Goal: Task Accomplishment & Management: Manage account settings

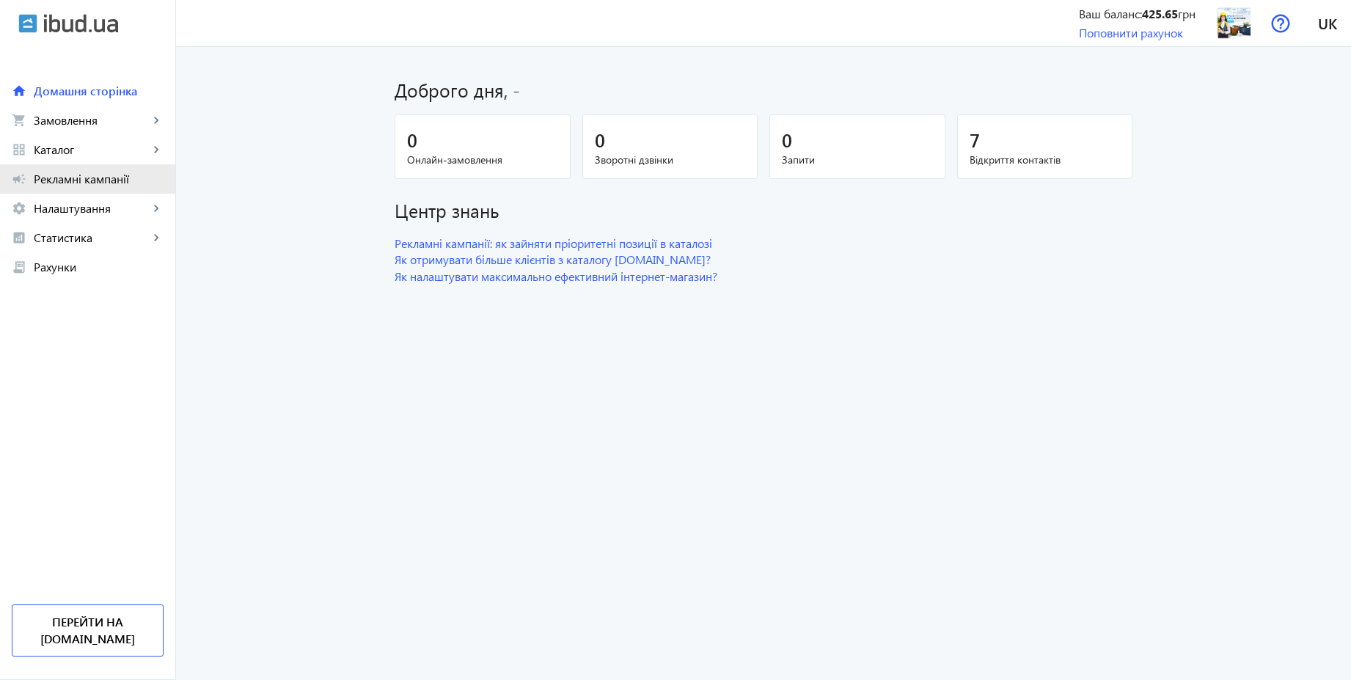
click at [73, 172] on span "Рекламні кампанії" at bounding box center [99, 179] width 130 height 15
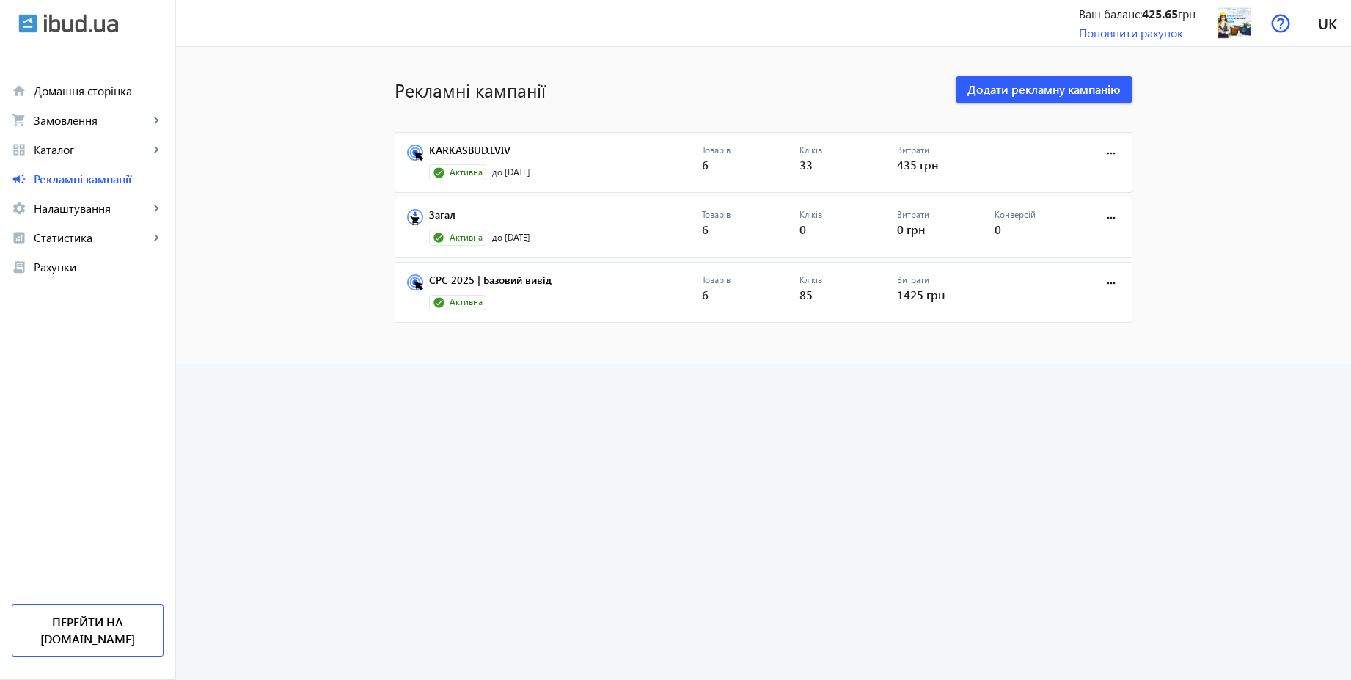
click at [527, 285] on link "CPC 2025 | Базовий вивід" at bounding box center [565, 284] width 273 height 21
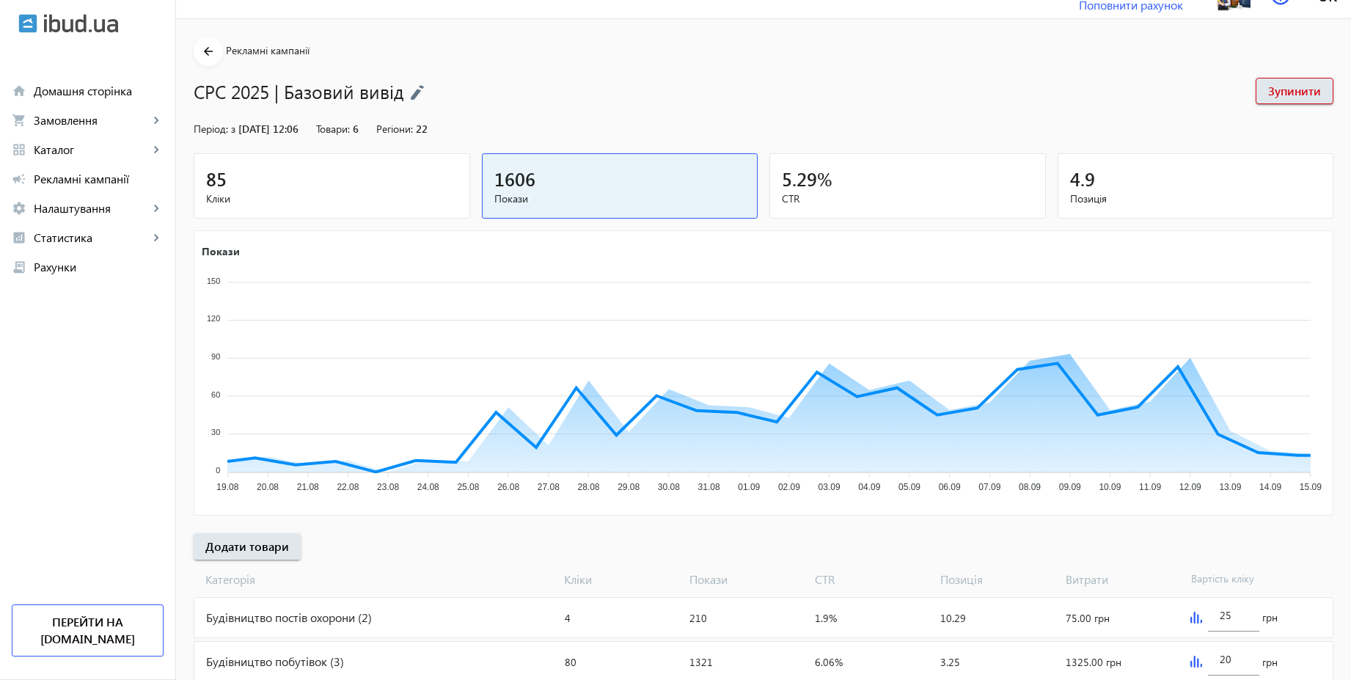
scroll to position [119, 0]
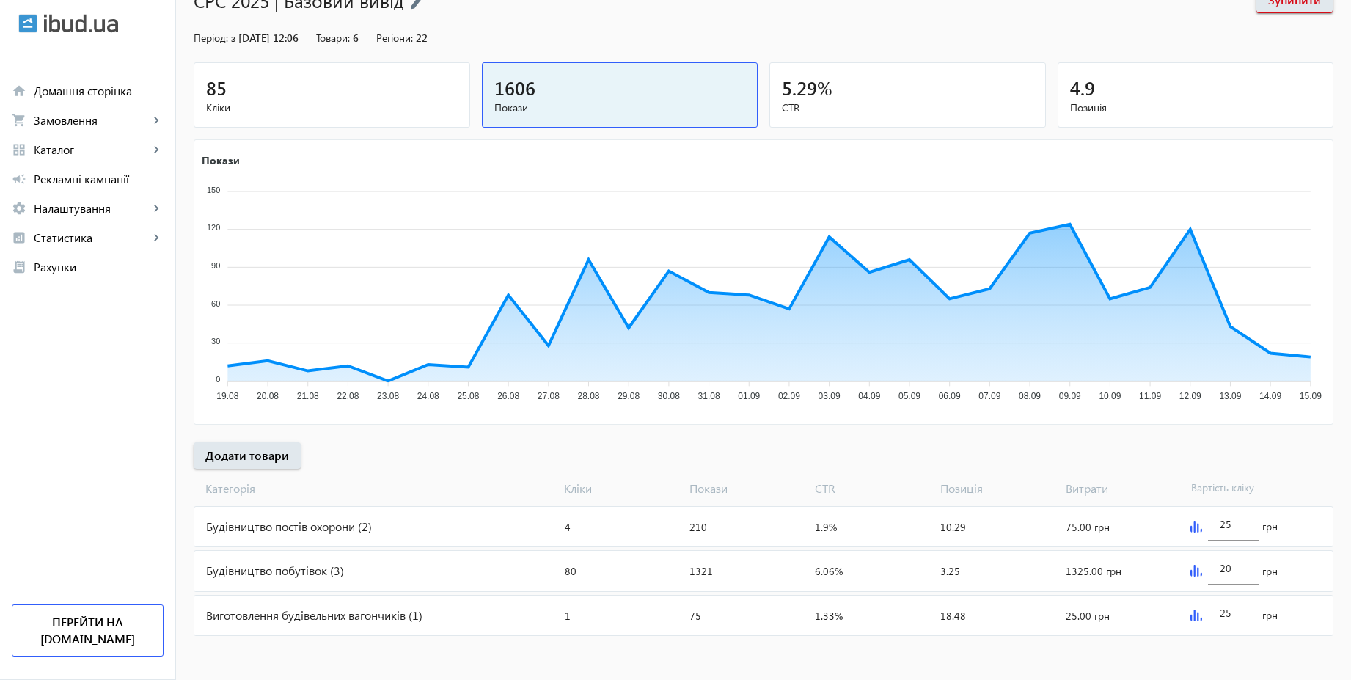
click at [1195, 571] on img at bounding box center [1196, 571] width 12 height 12
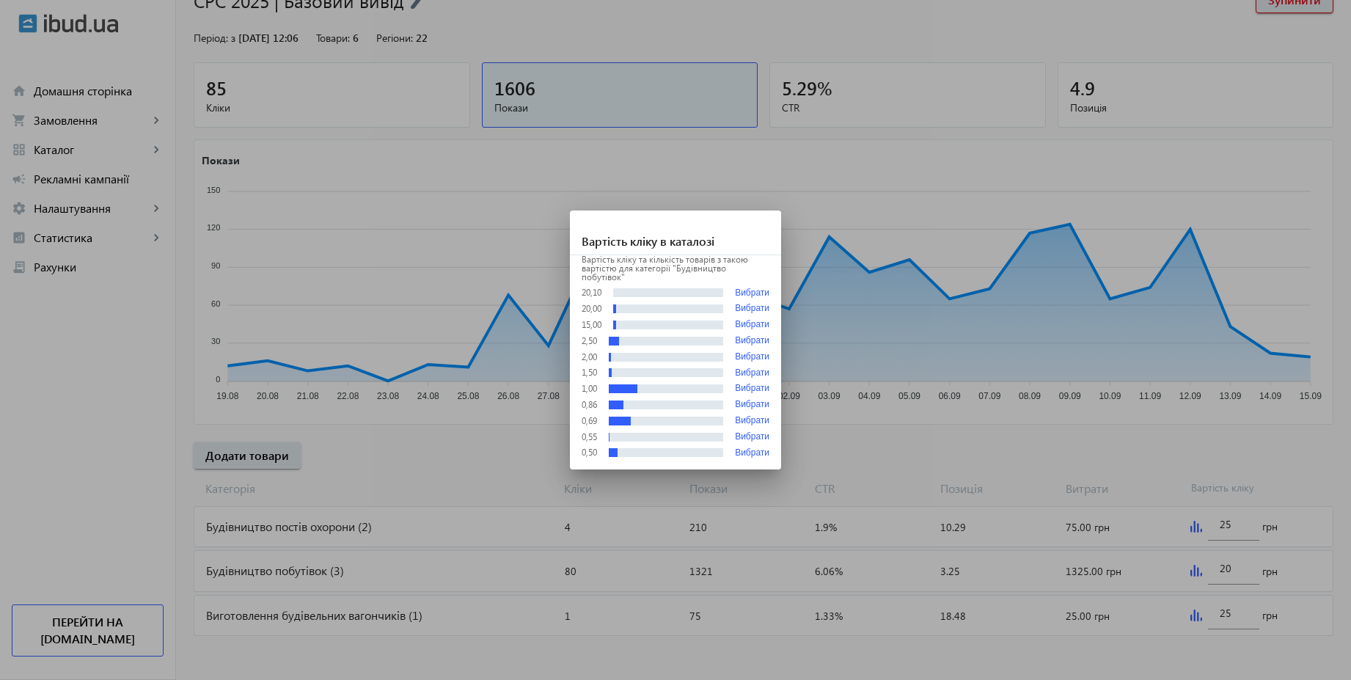
scroll to position [0, 0]
click at [987, 464] on div at bounding box center [675, 340] width 1351 height 680
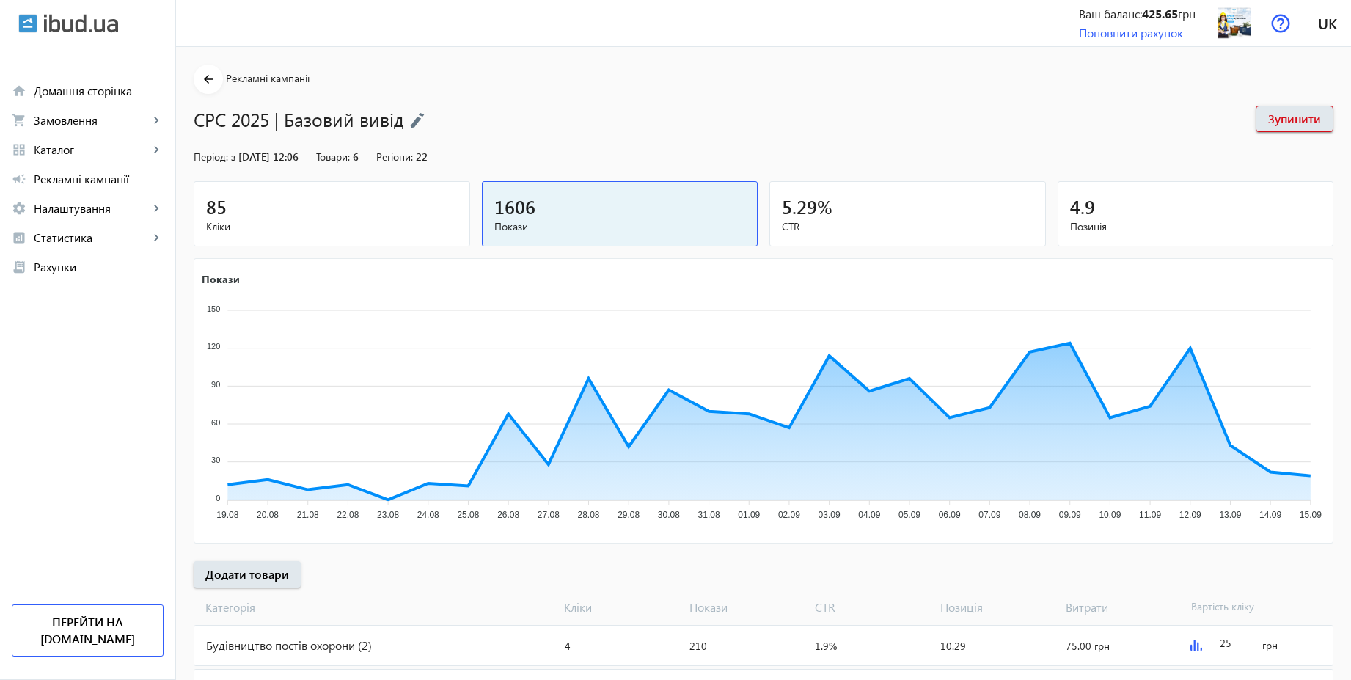
scroll to position [119, 0]
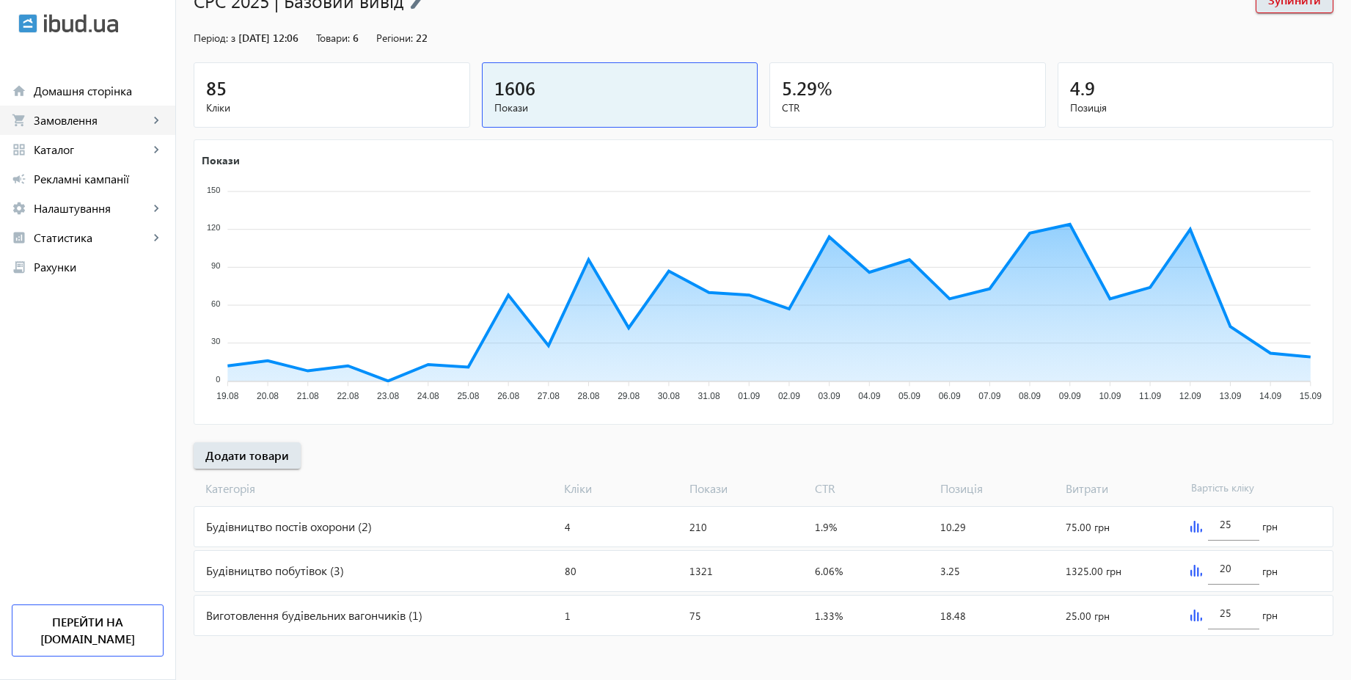
click at [65, 119] on span "Замовлення" at bounding box center [91, 120] width 115 height 15
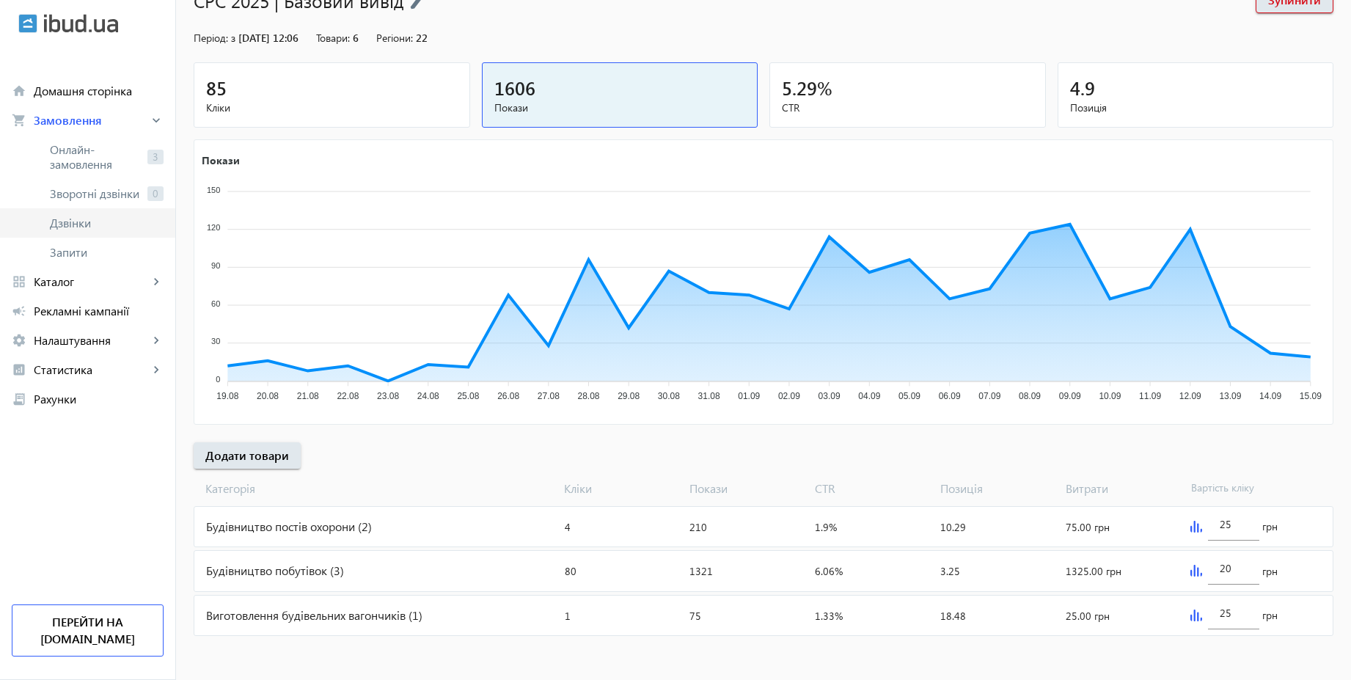
click at [95, 228] on span "Дзвінки" at bounding box center [107, 223] width 114 height 15
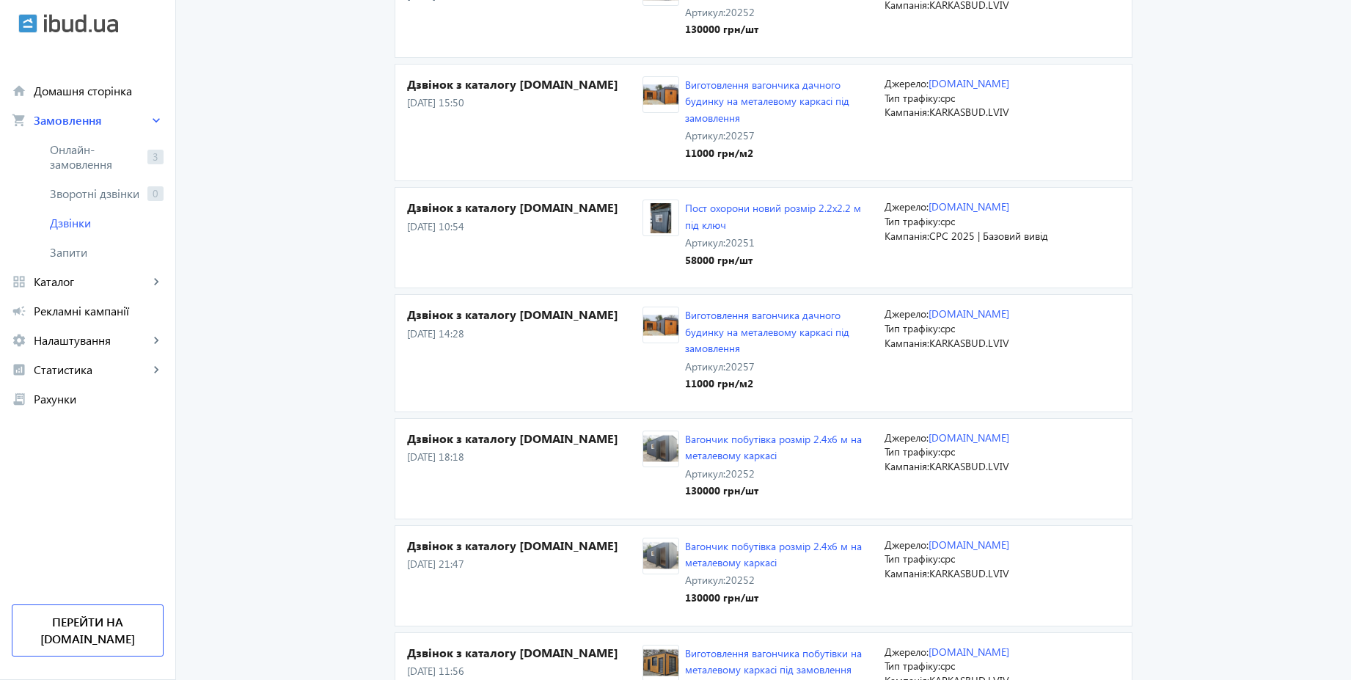
scroll to position [1760, 0]
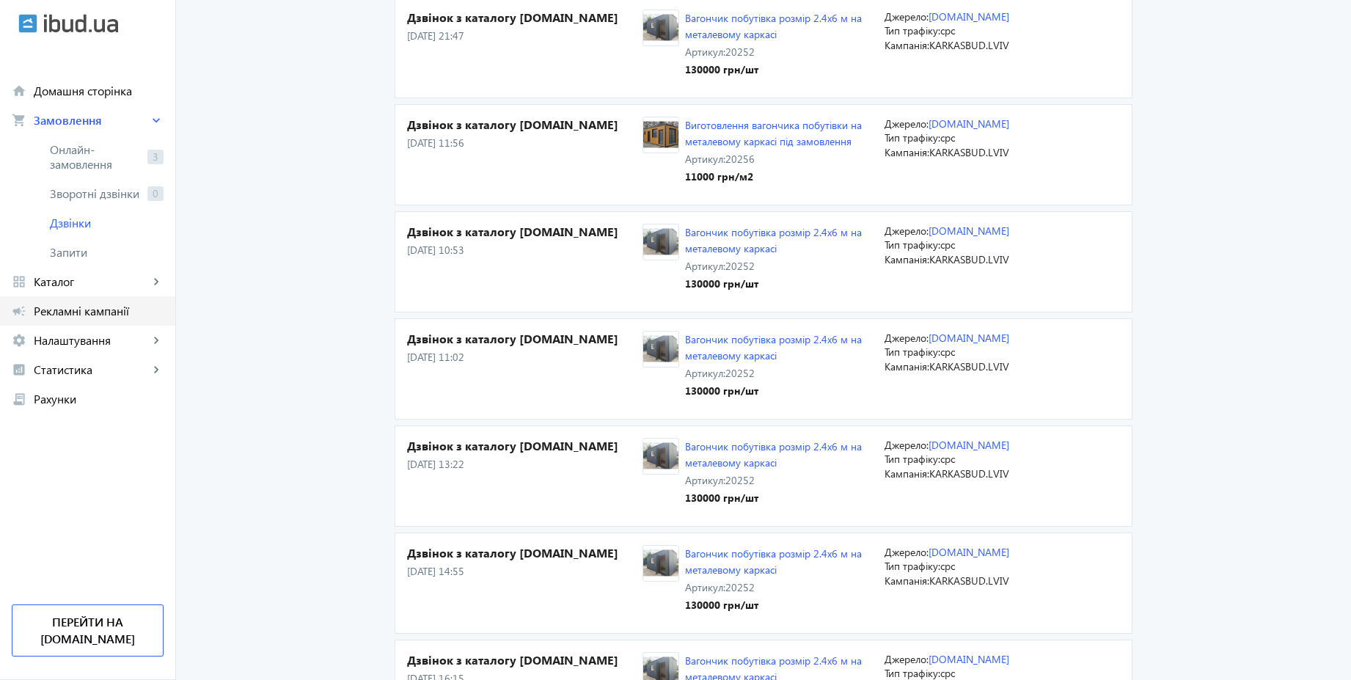
click at [81, 309] on span "Рекламні кампанії" at bounding box center [99, 311] width 130 height 15
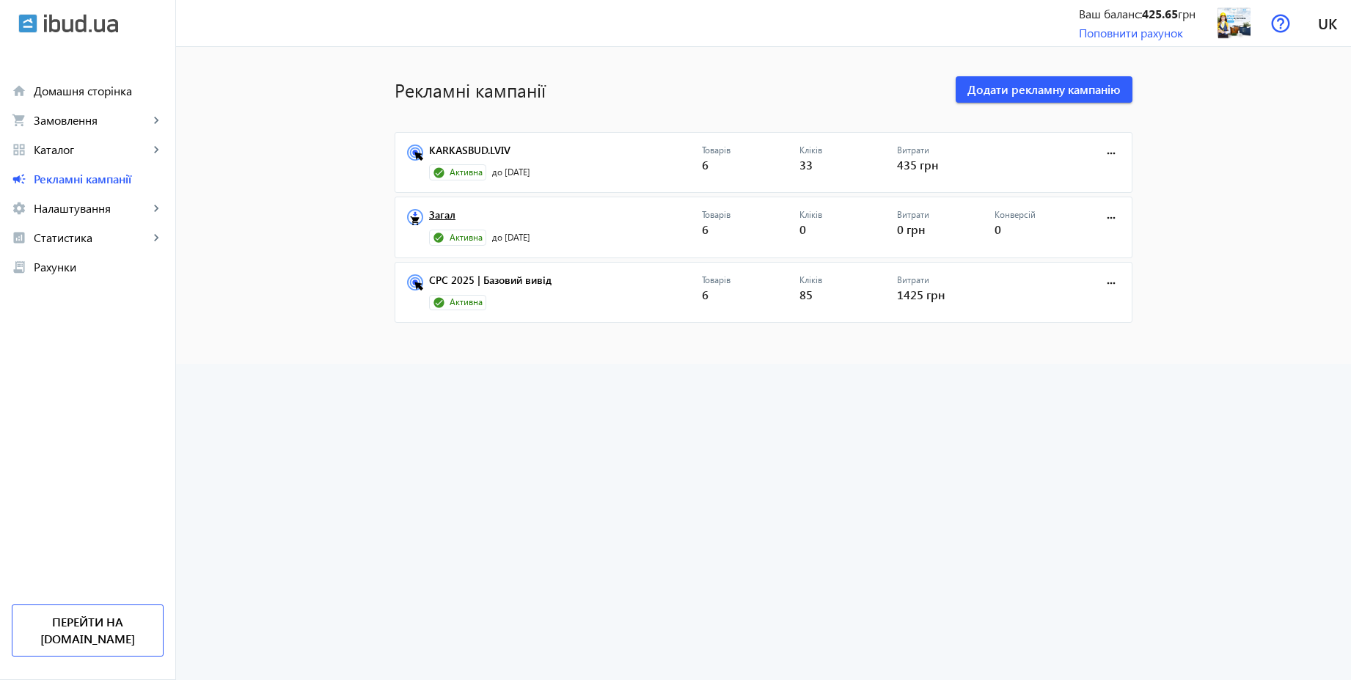
click at [434, 216] on link "Загал" at bounding box center [565, 219] width 273 height 21
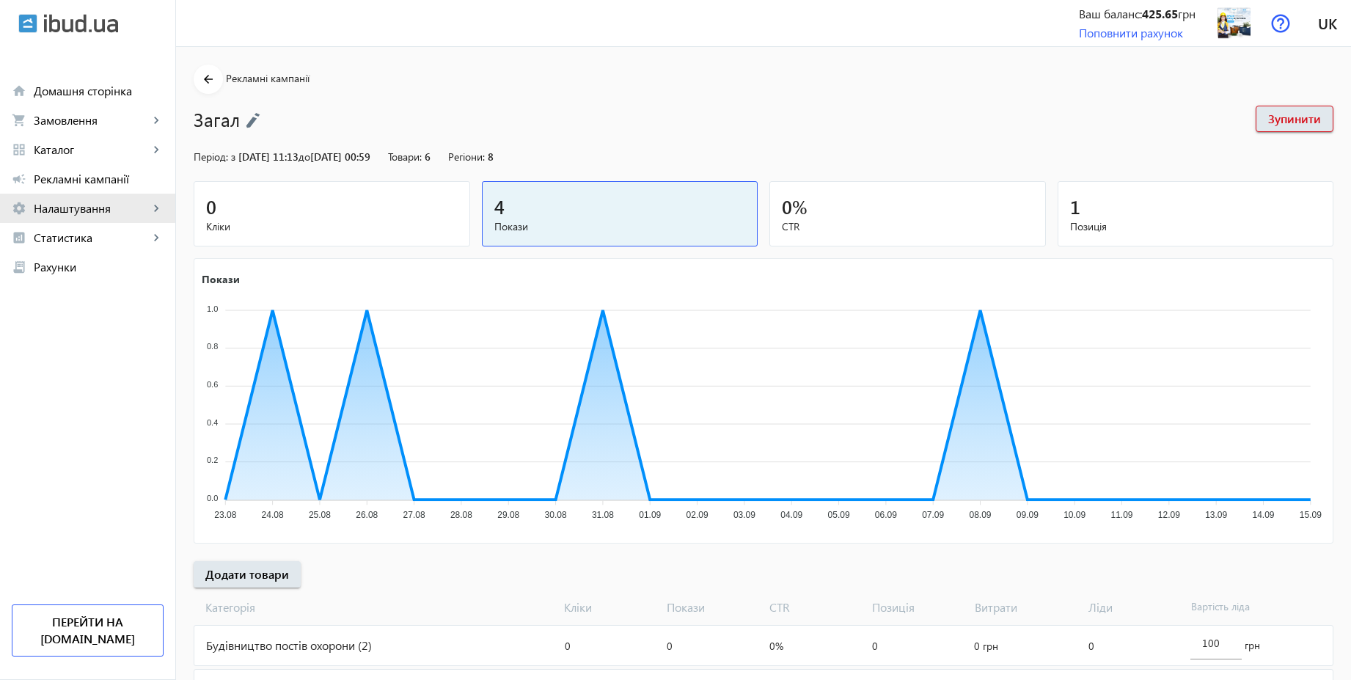
click at [87, 201] on span "Налаштування" at bounding box center [91, 208] width 115 height 15
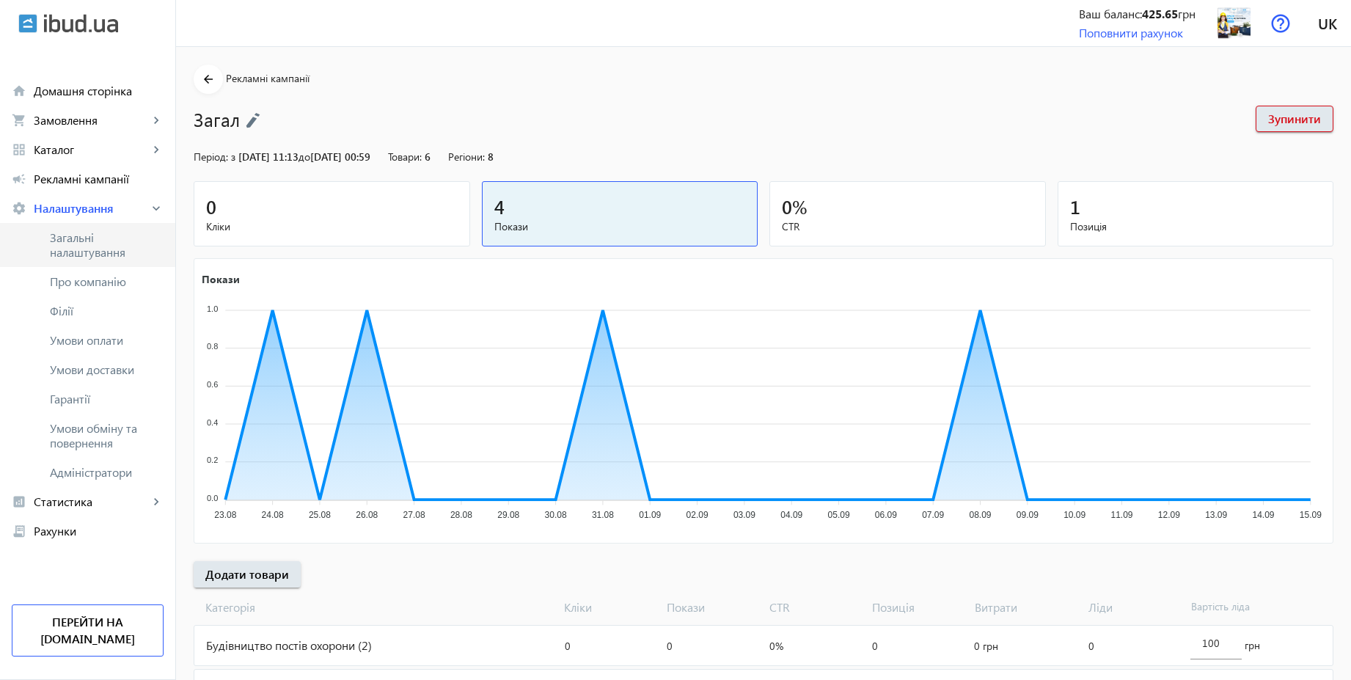
click at [84, 244] on span "Загальні налаштування" at bounding box center [107, 244] width 114 height 29
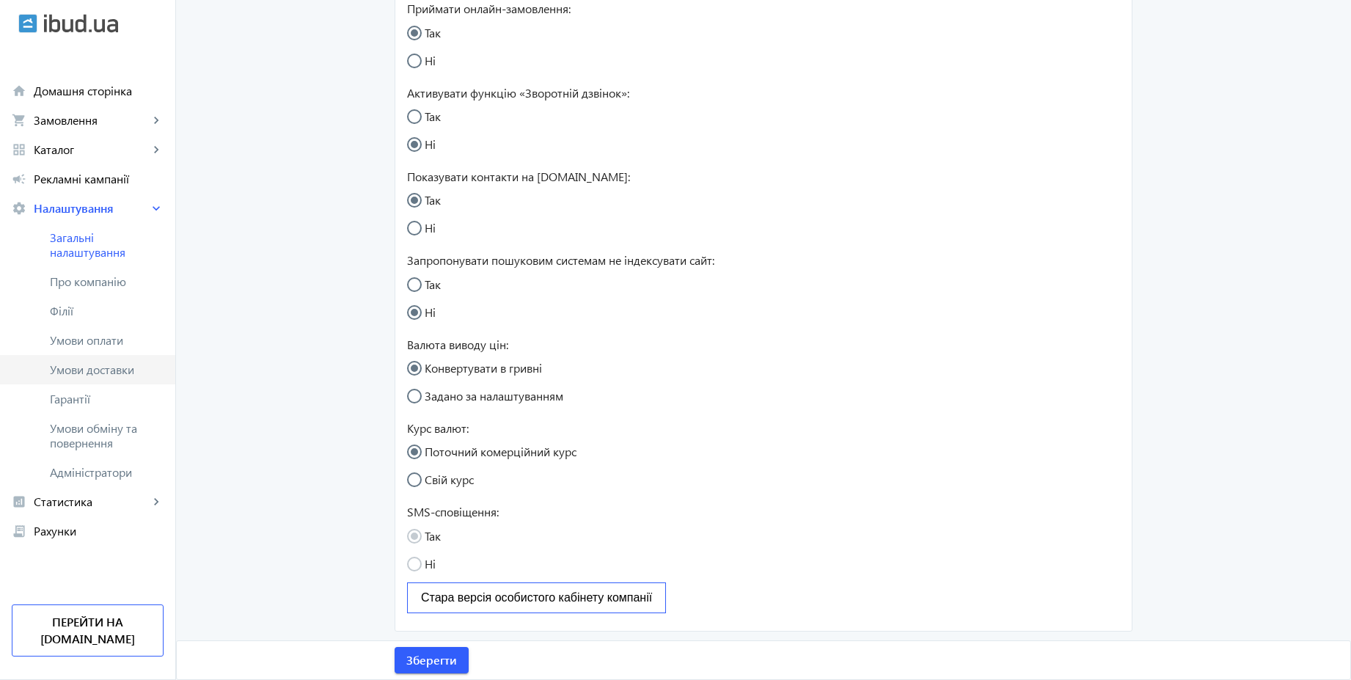
scroll to position [270, 0]
click at [89, 178] on span "Рекламні кампанії" at bounding box center [99, 179] width 130 height 15
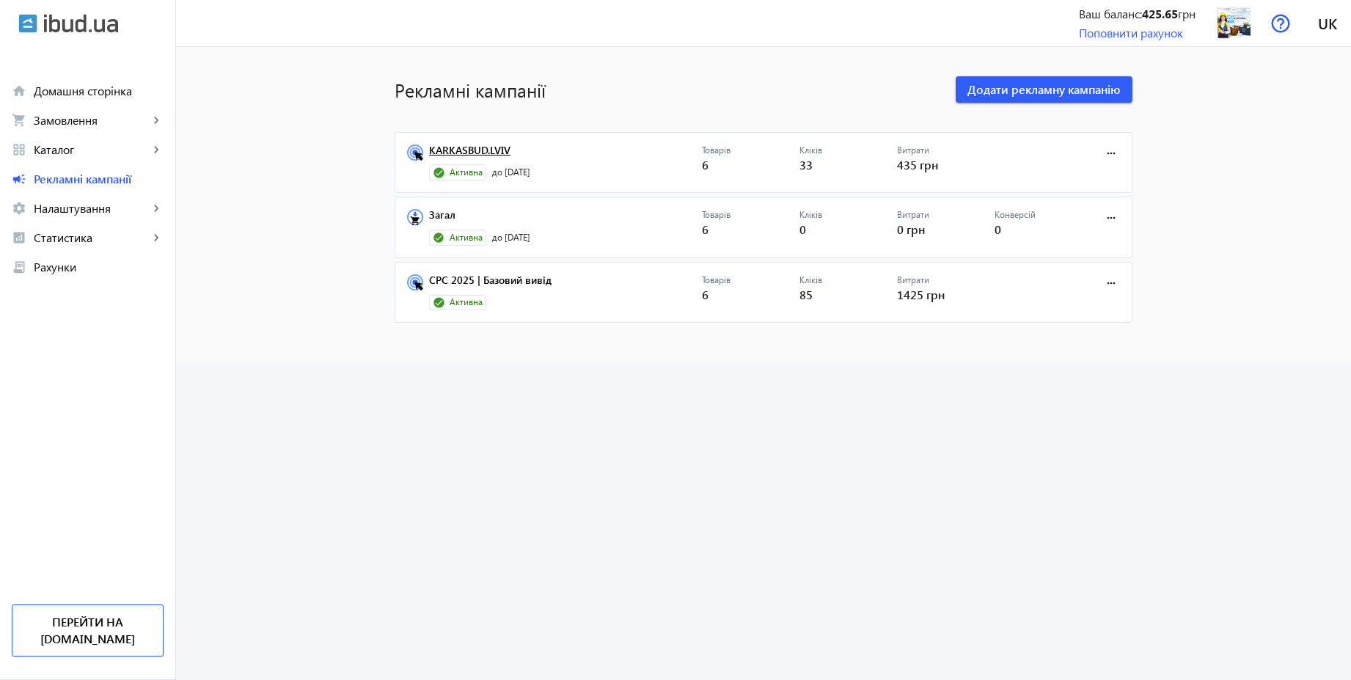
click at [482, 150] on link "KARKASBUD.LVIV" at bounding box center [565, 154] width 273 height 21
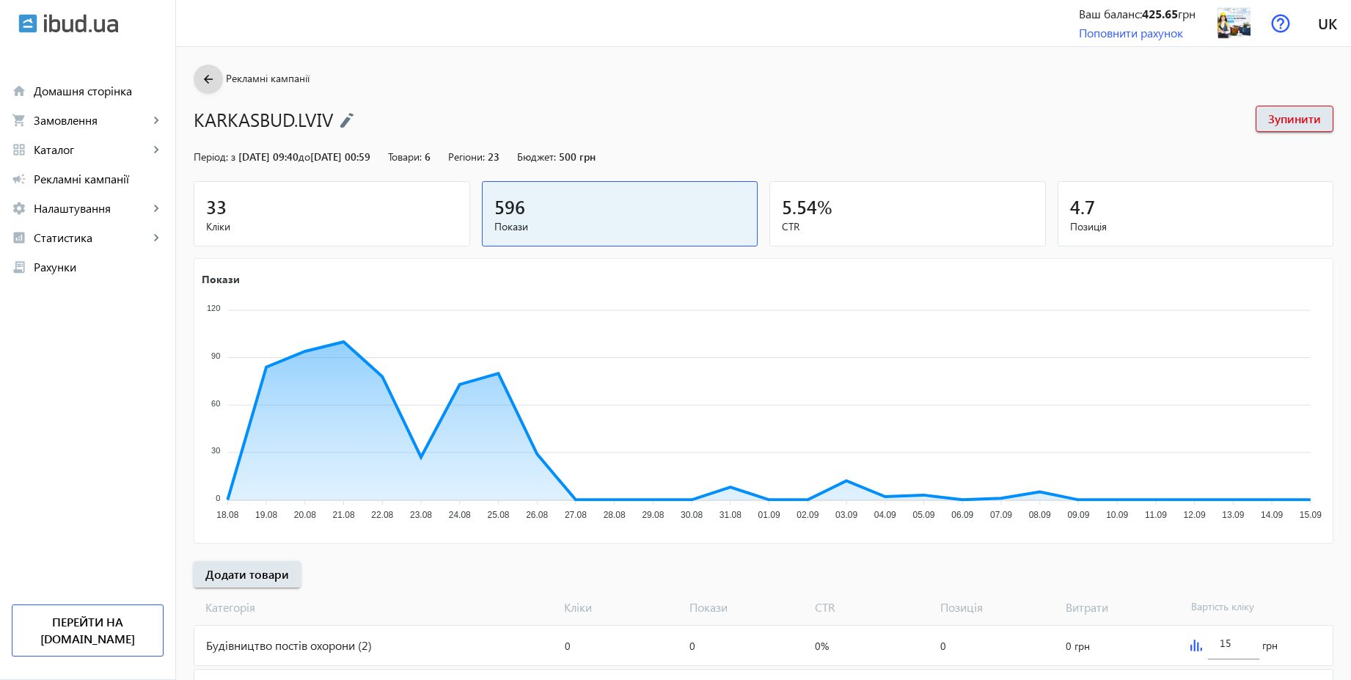
click at [200, 83] on mat-icon "arrow_back" at bounding box center [209, 79] width 18 height 18
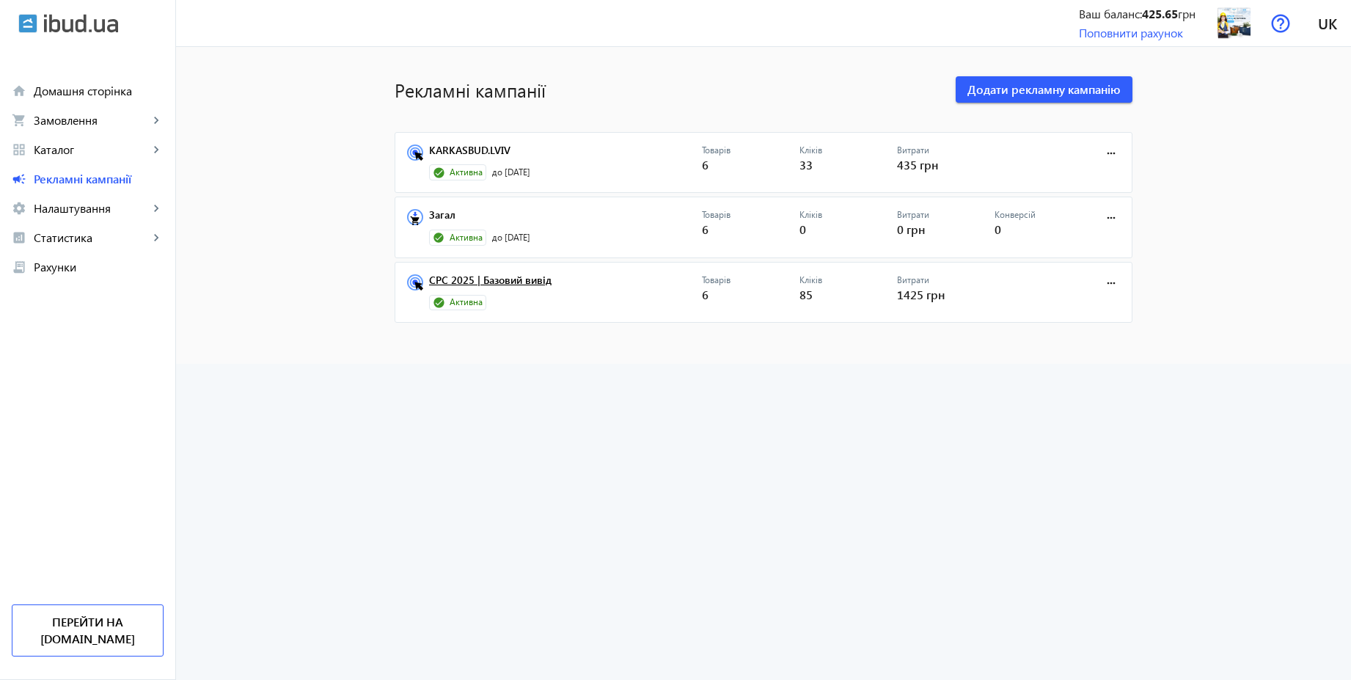
click at [527, 277] on link "CPC 2025 | Базовий вивід" at bounding box center [565, 284] width 273 height 21
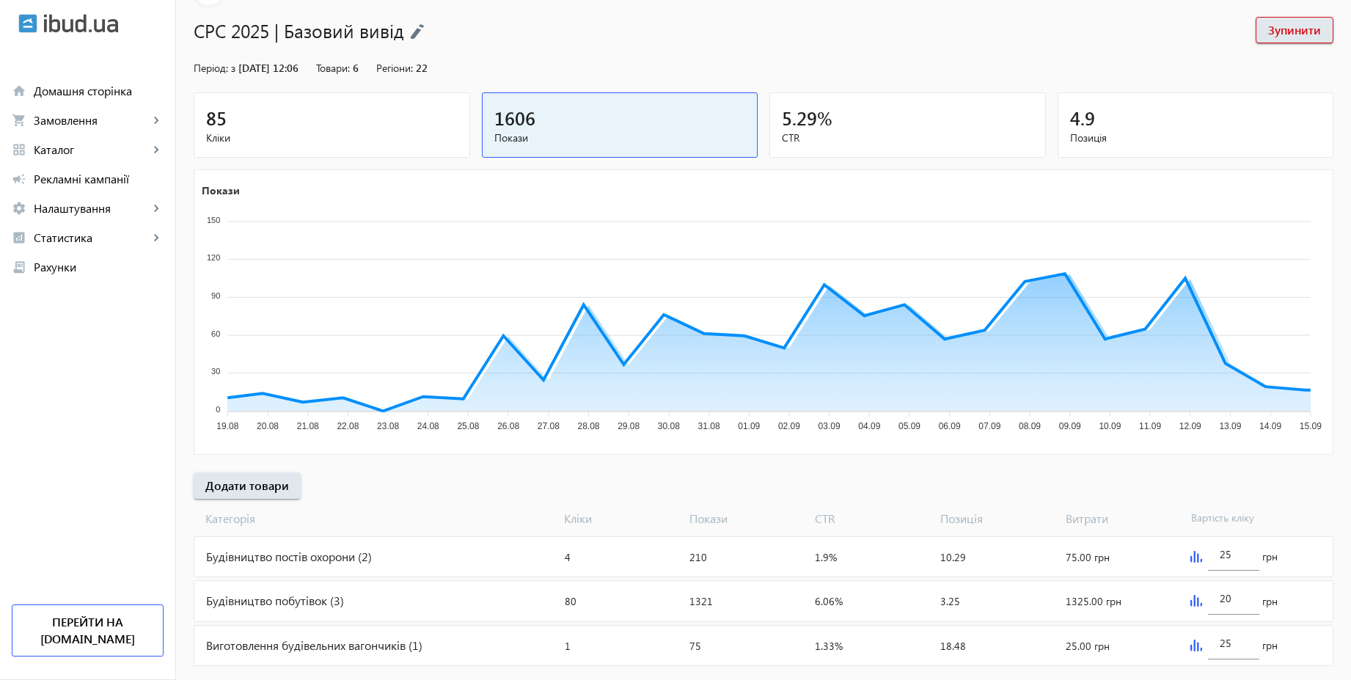
scroll to position [119, 0]
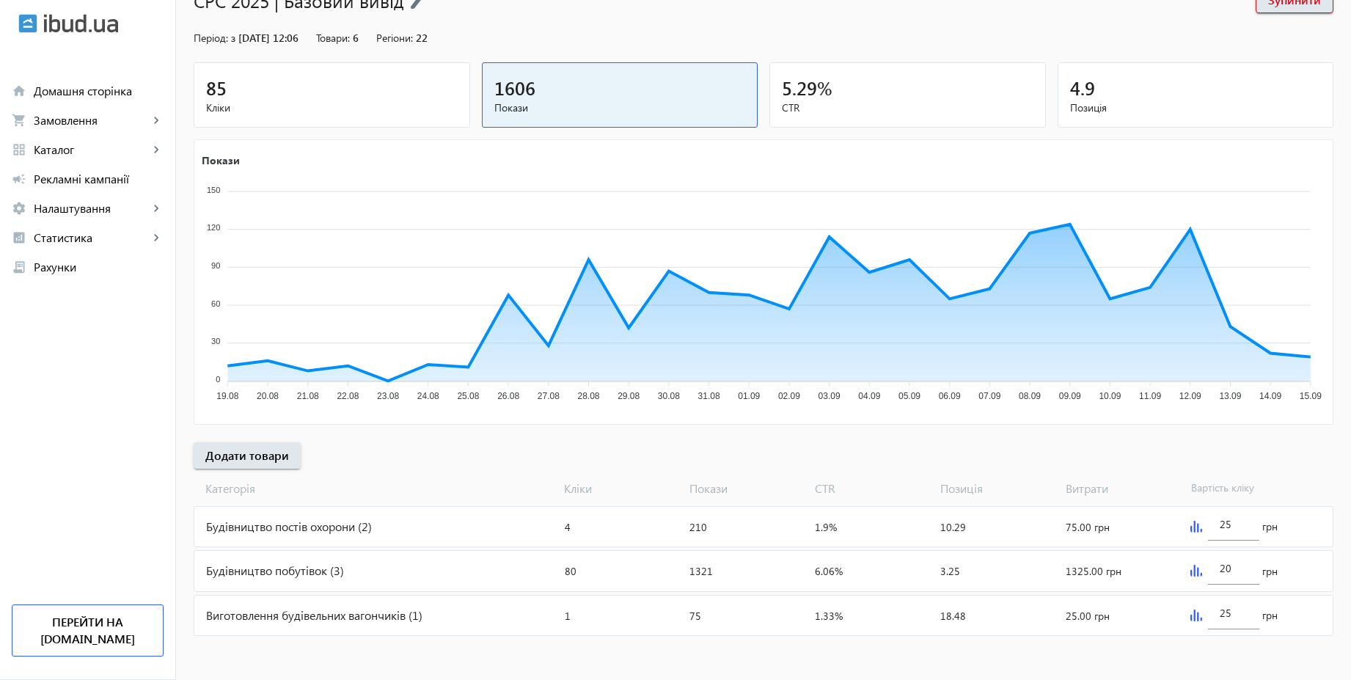
click at [385, 90] on div "85" at bounding box center [332, 88] width 252 height 26
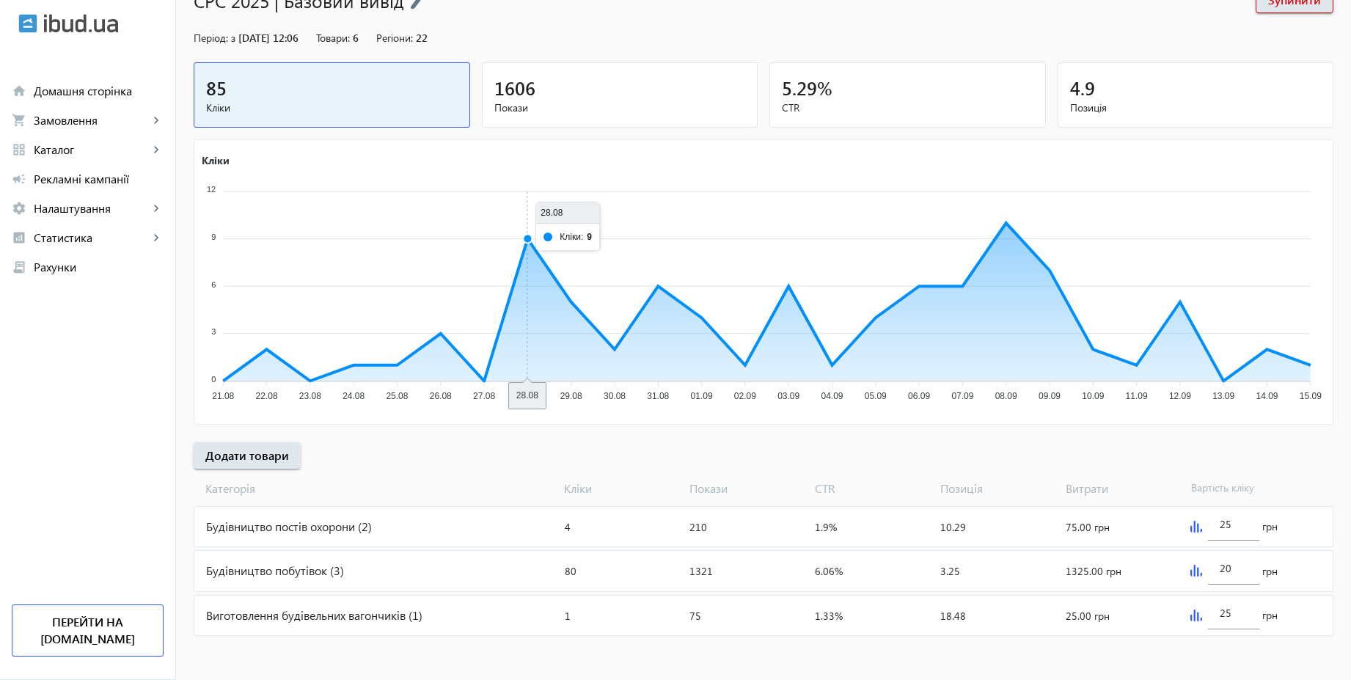
scroll to position [0, 0]
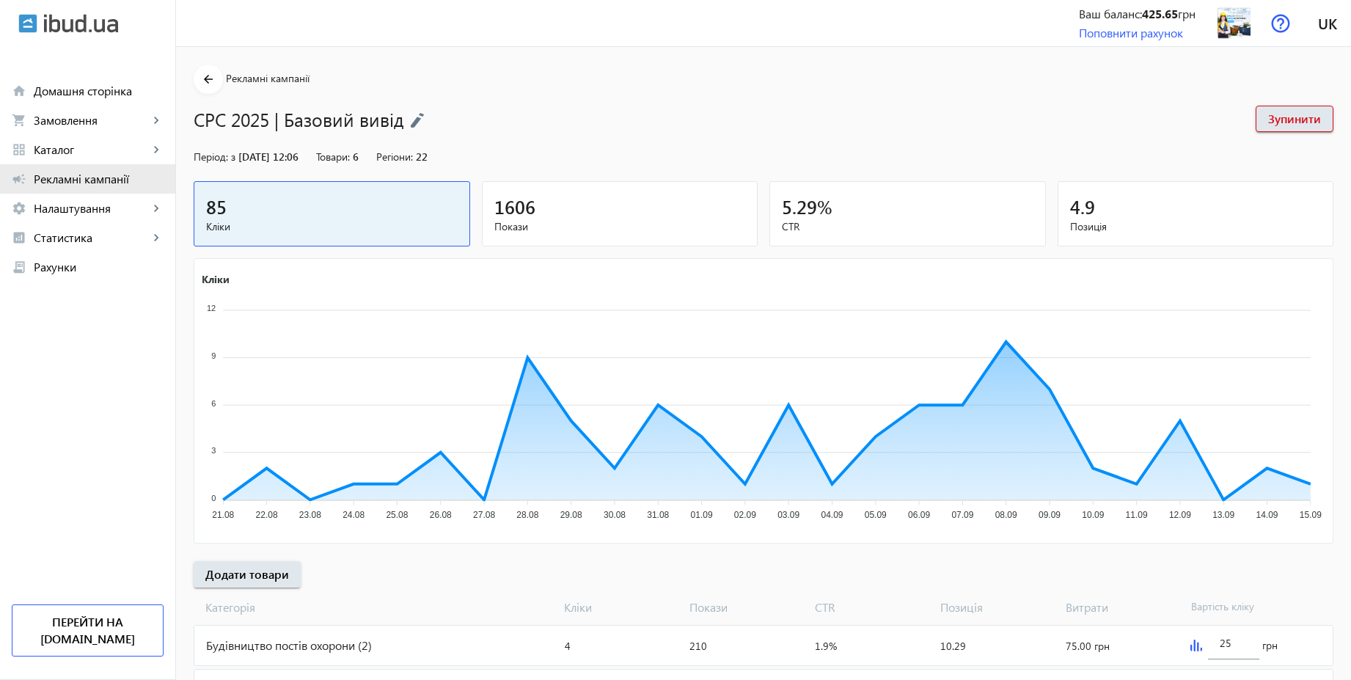
click at [78, 180] on span "Рекламні кампанії" at bounding box center [99, 179] width 130 height 15
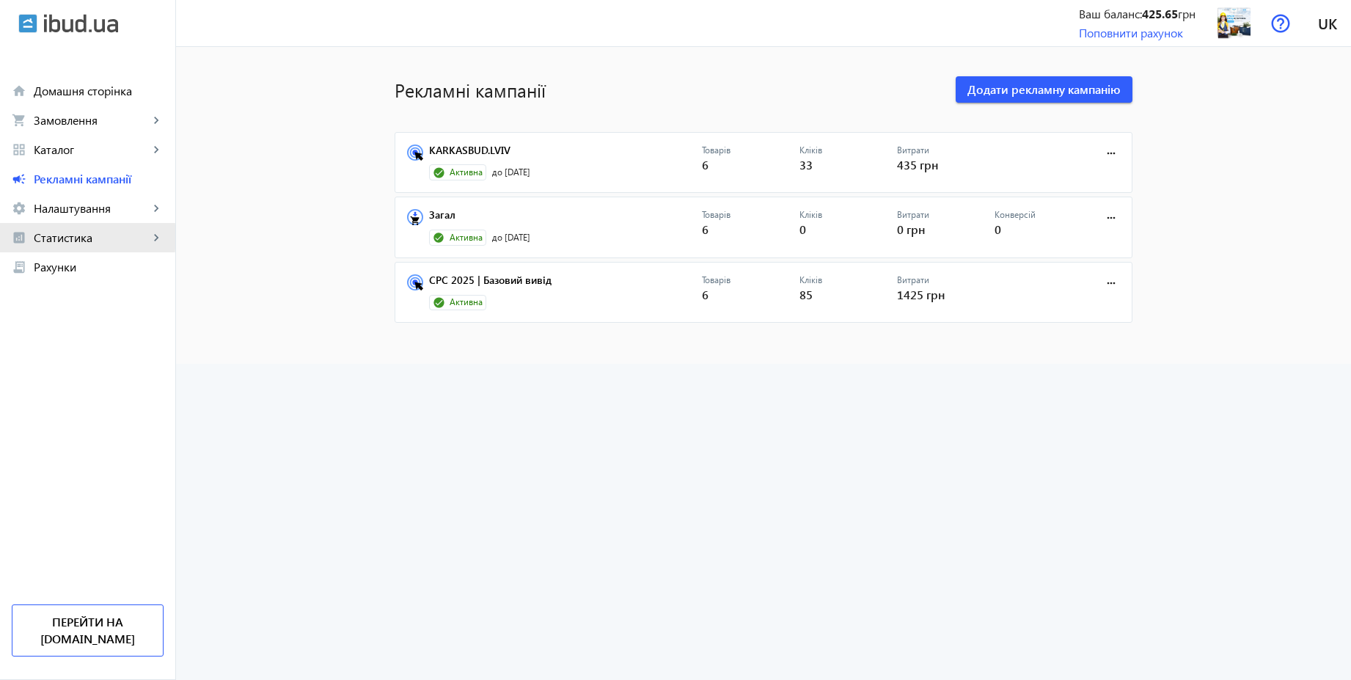
click at [67, 237] on span "Статистика" at bounding box center [91, 237] width 115 height 15
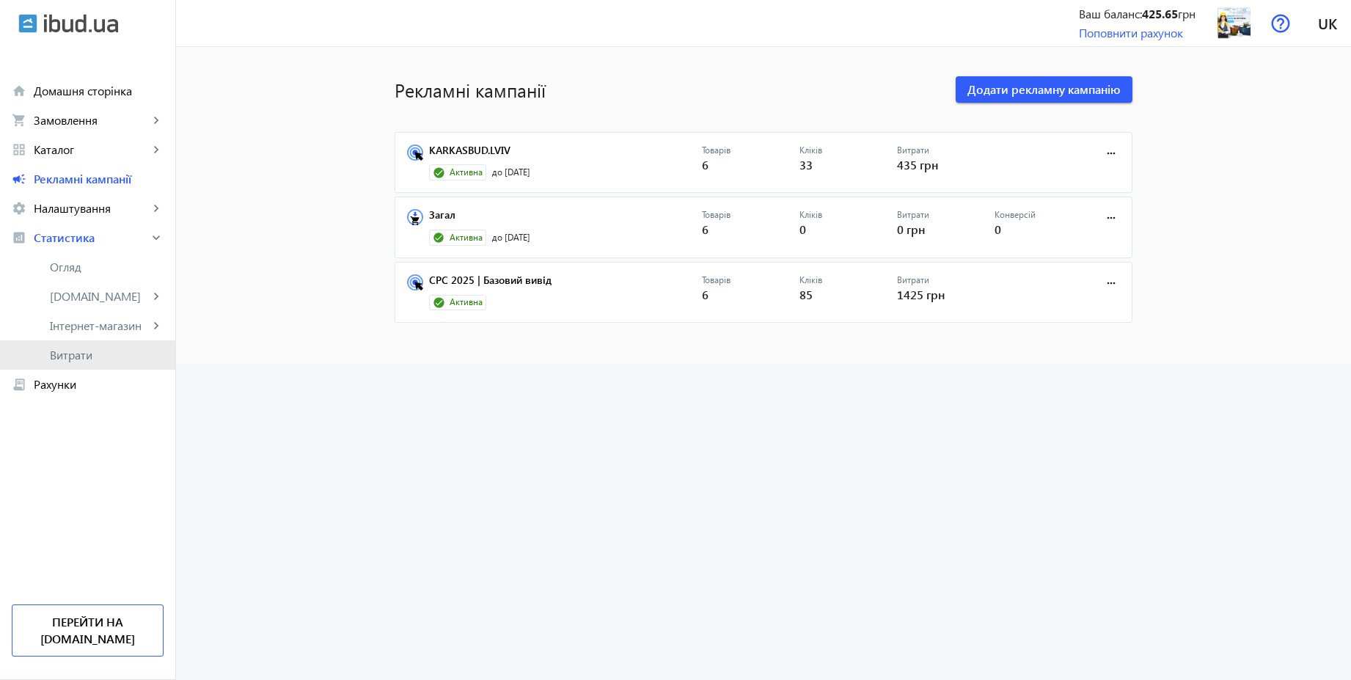
click at [87, 362] on span "Витрати" at bounding box center [107, 355] width 114 height 15
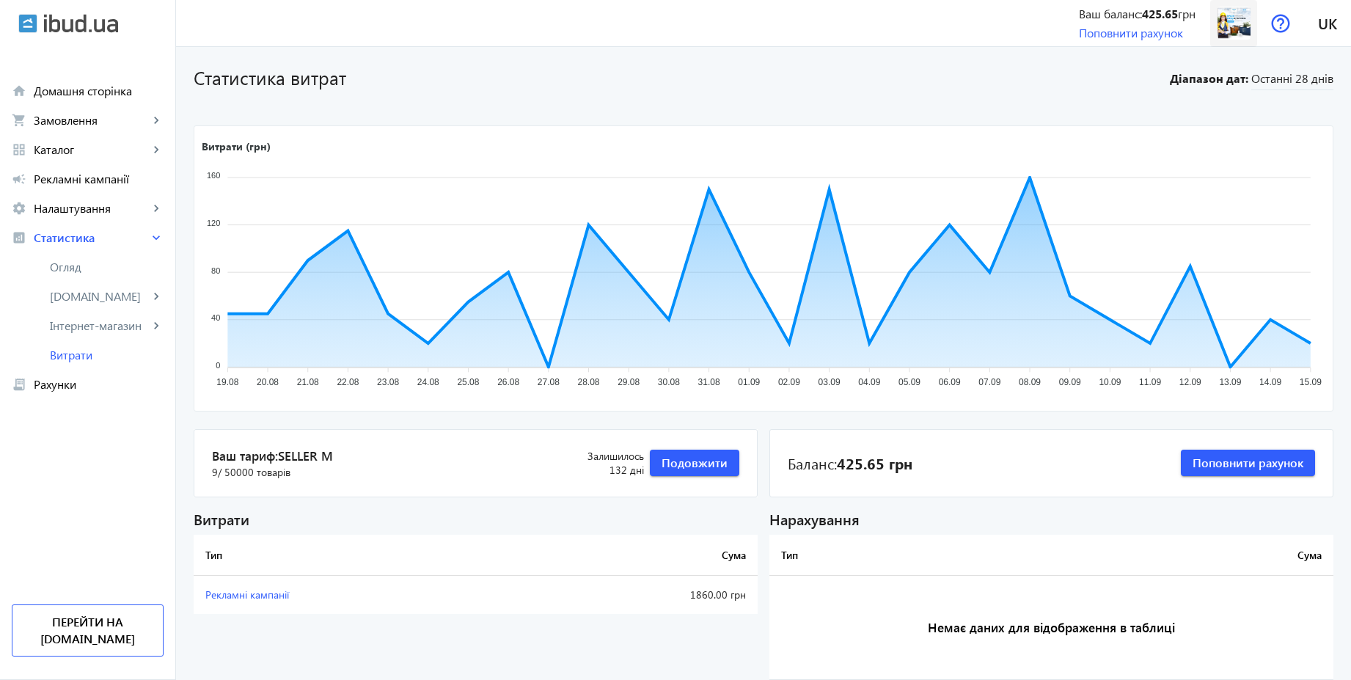
click at [1242, 23] on img at bounding box center [1234, 23] width 33 height 33
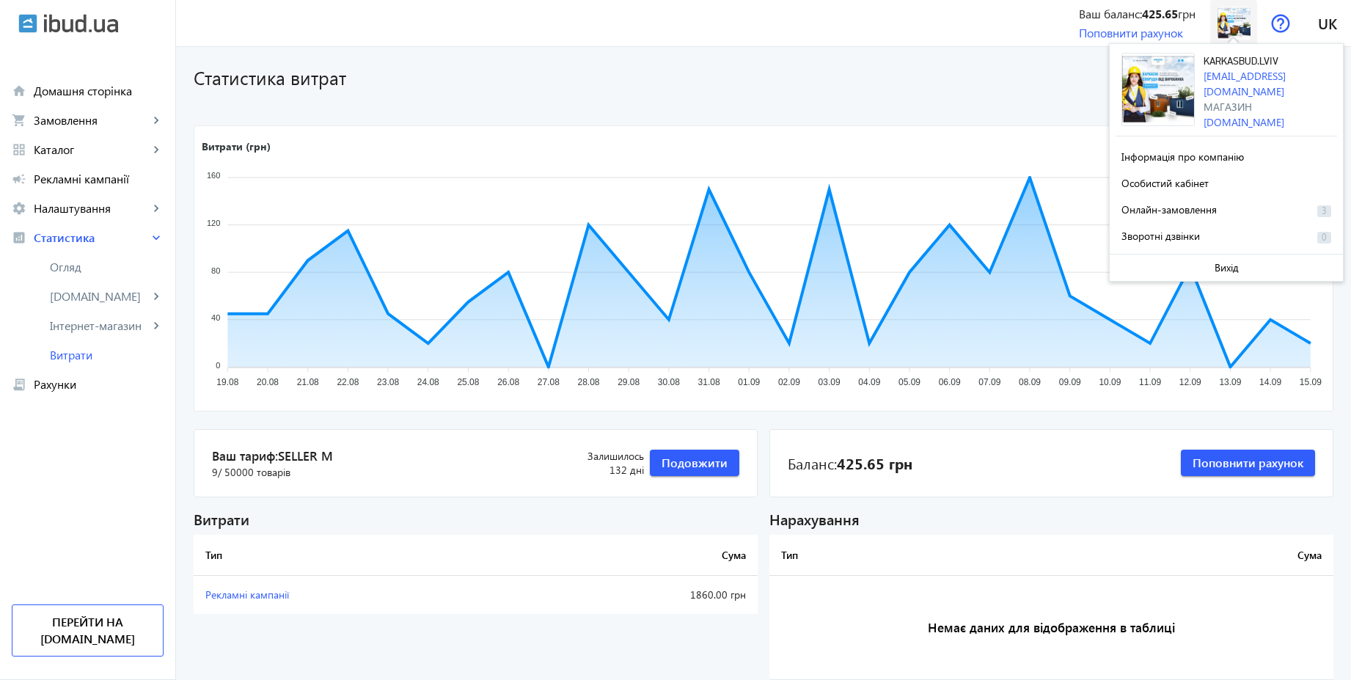
click at [1242, 23] on img at bounding box center [1234, 23] width 33 height 33
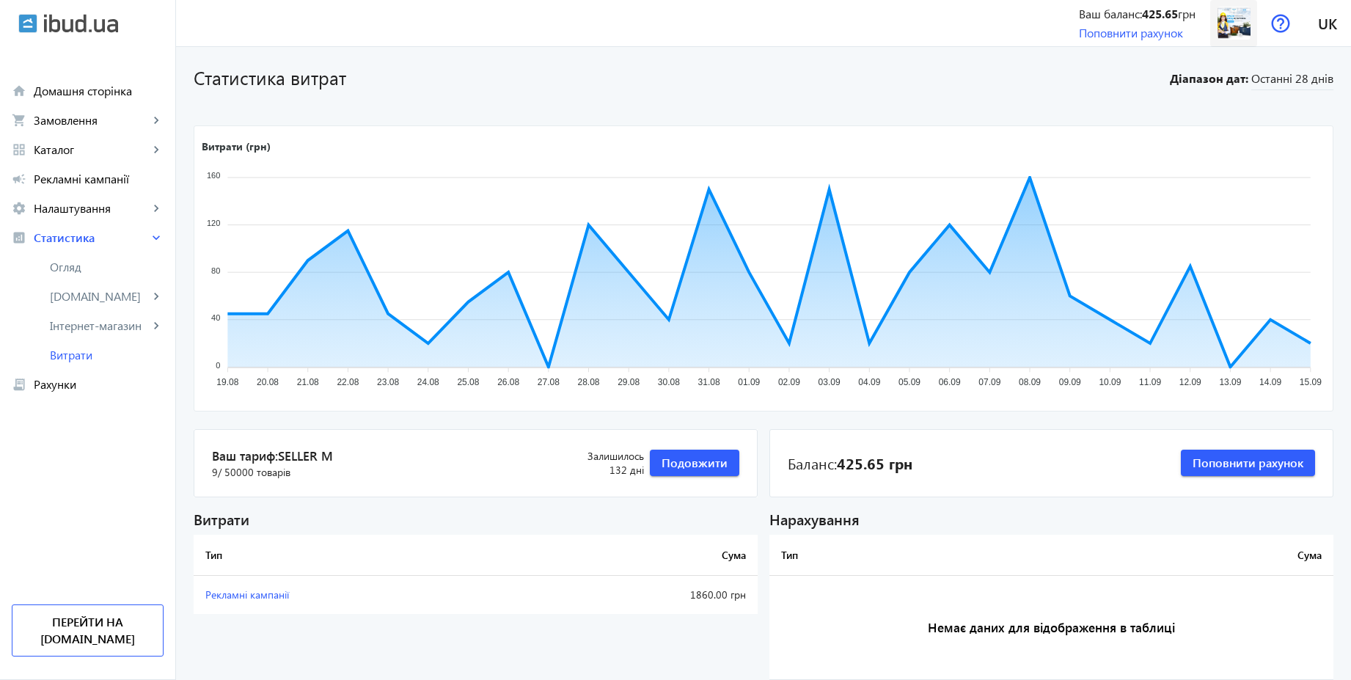
click at [1240, 34] on img at bounding box center [1234, 23] width 33 height 33
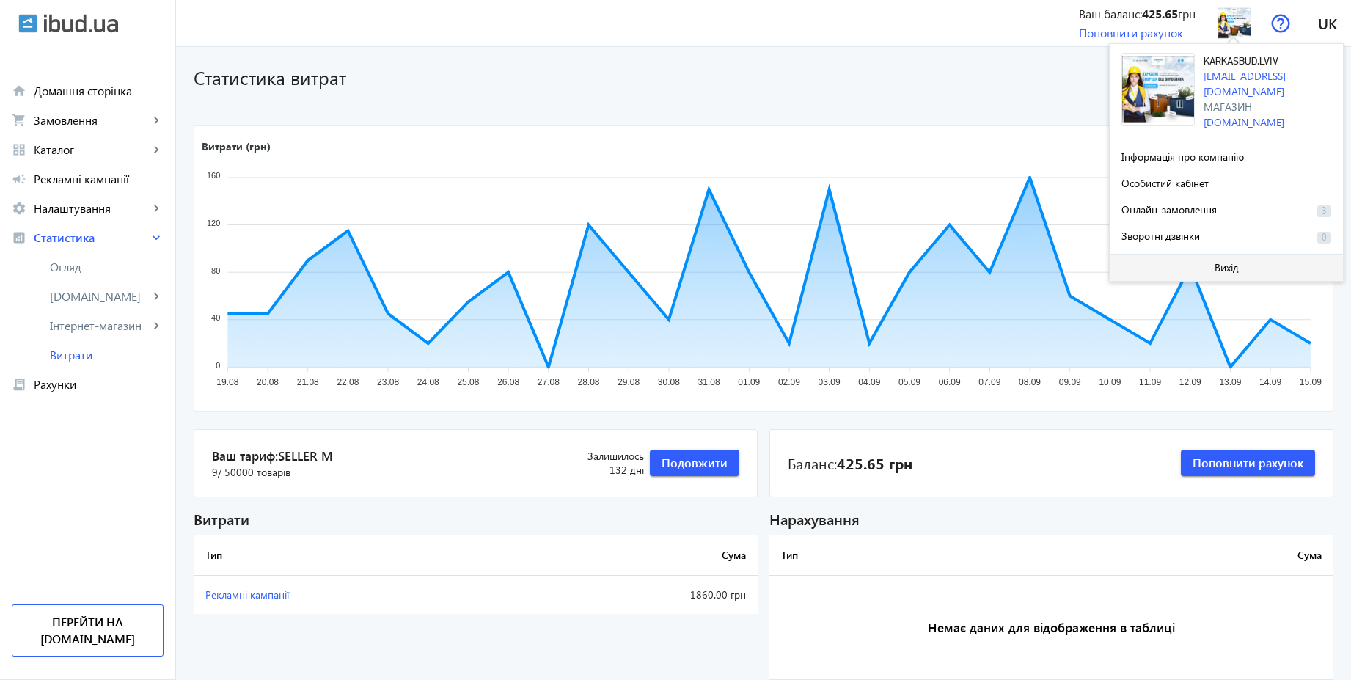
click at [1243, 274] on span at bounding box center [1226, 267] width 233 height 35
